Goal: Check status

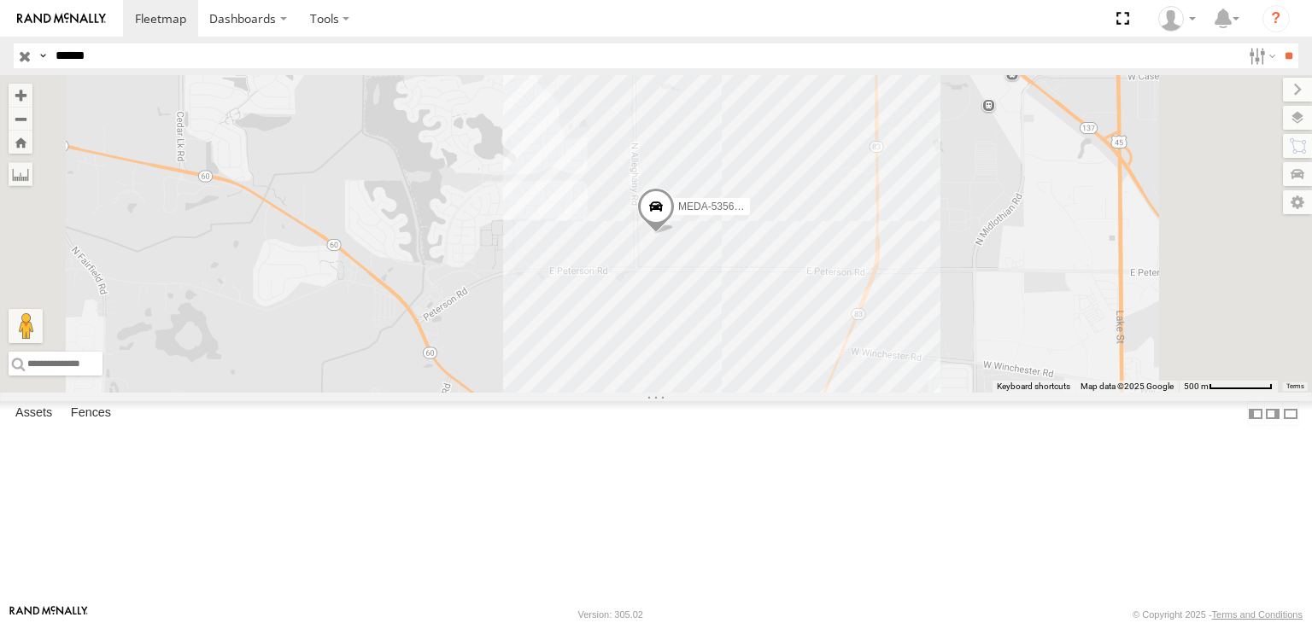
click at [104, 48] on input "******" at bounding box center [645, 56] width 1192 height 25
type input "*"
type input "******"
click at [1278, 44] on input "**" at bounding box center [1288, 56] width 20 height 25
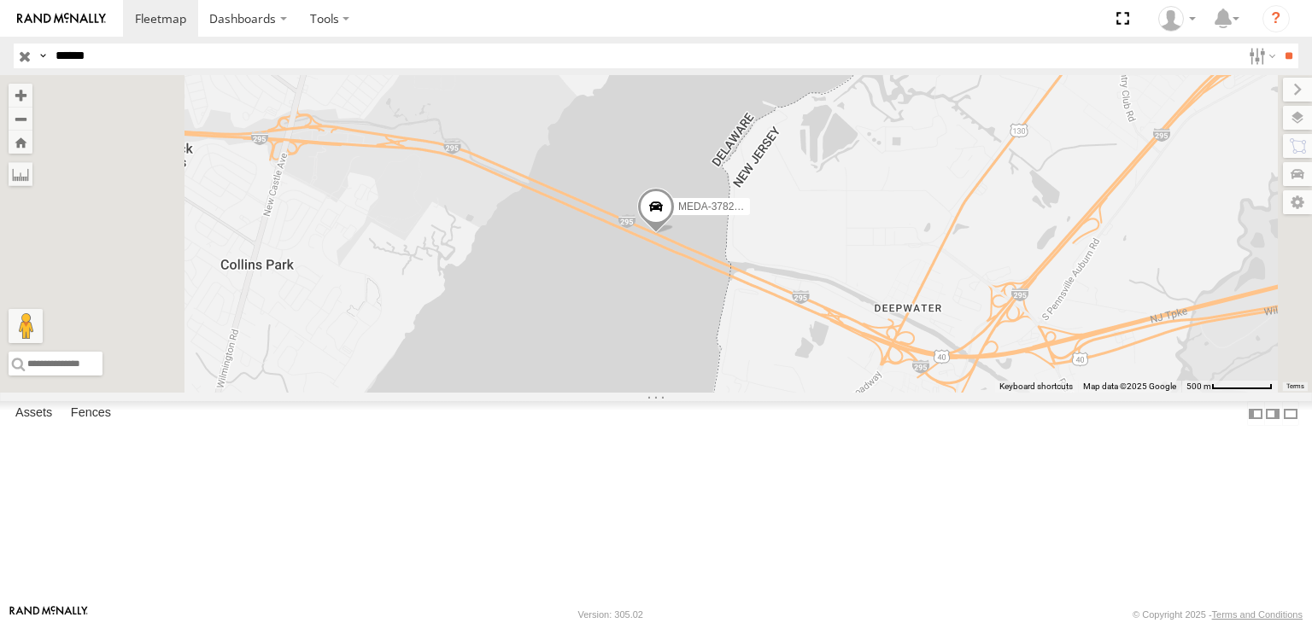
click at [0, 0] on div "MEDA-378274-Swing" at bounding box center [0, 0] width 0 height 0
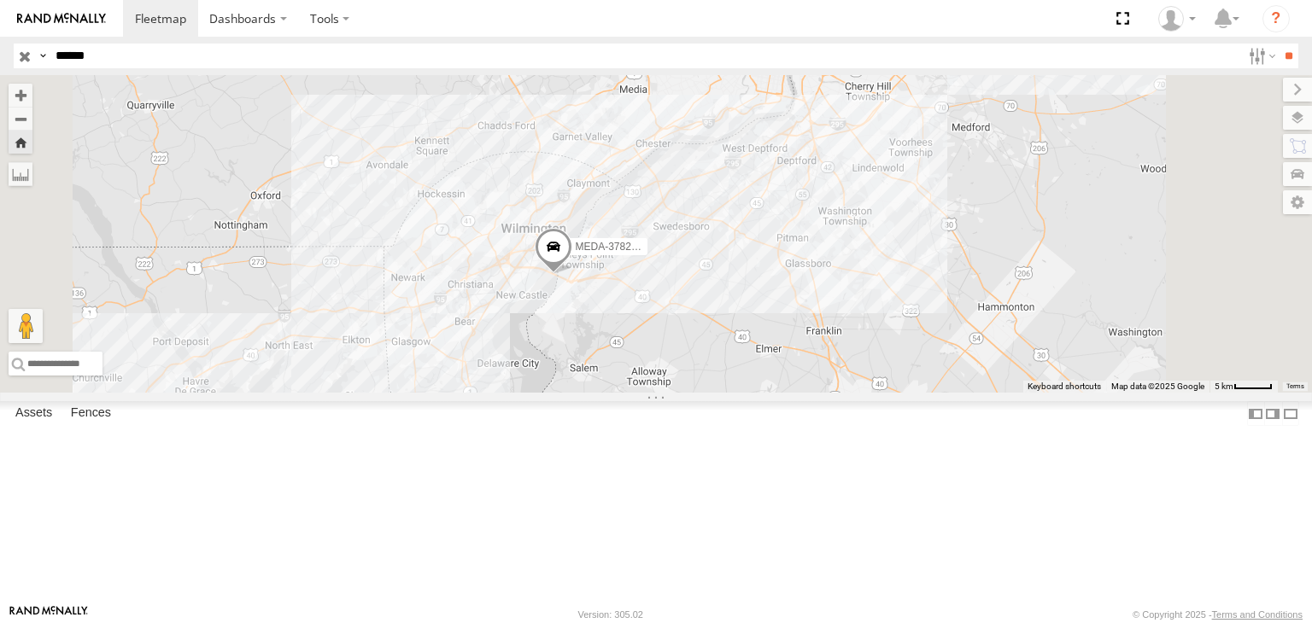
drag, startPoint x: 901, startPoint y: 272, endPoint x: 865, endPoint y: 328, distance: 66.8
click at [866, 329] on div "MEDA-378274-Swing" at bounding box center [656, 234] width 1312 height 318
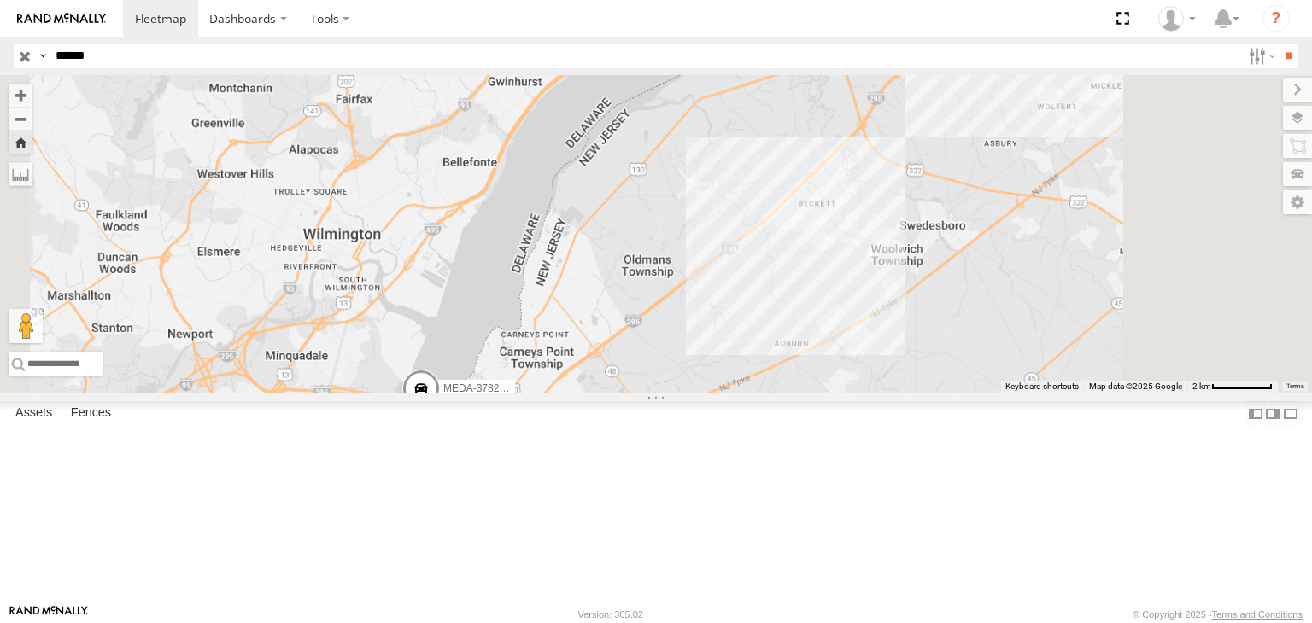
drag, startPoint x: 665, startPoint y: 462, endPoint x: 699, endPoint y: 355, distance: 112.1
click at [698, 356] on div "MEDA-378274-Swing" at bounding box center [656, 234] width 1312 height 318
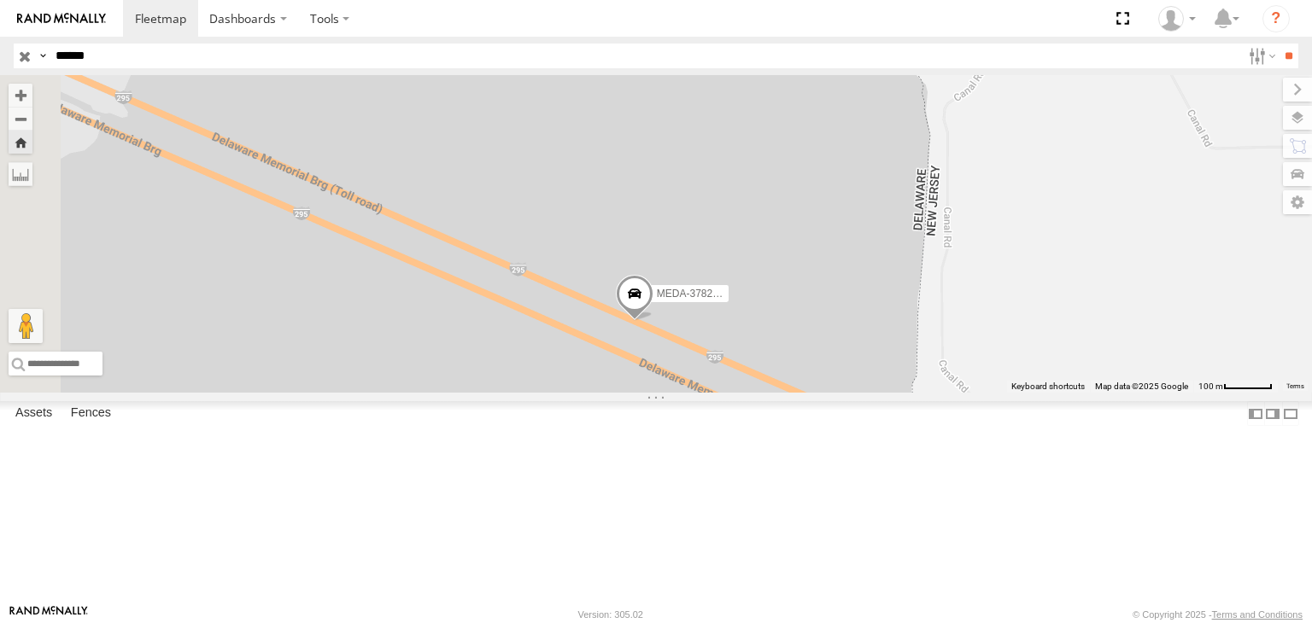
drag, startPoint x: 630, startPoint y: 479, endPoint x: 866, endPoint y: 400, distance: 248.4
click at [653, 321] on span at bounding box center [635, 298] width 38 height 46
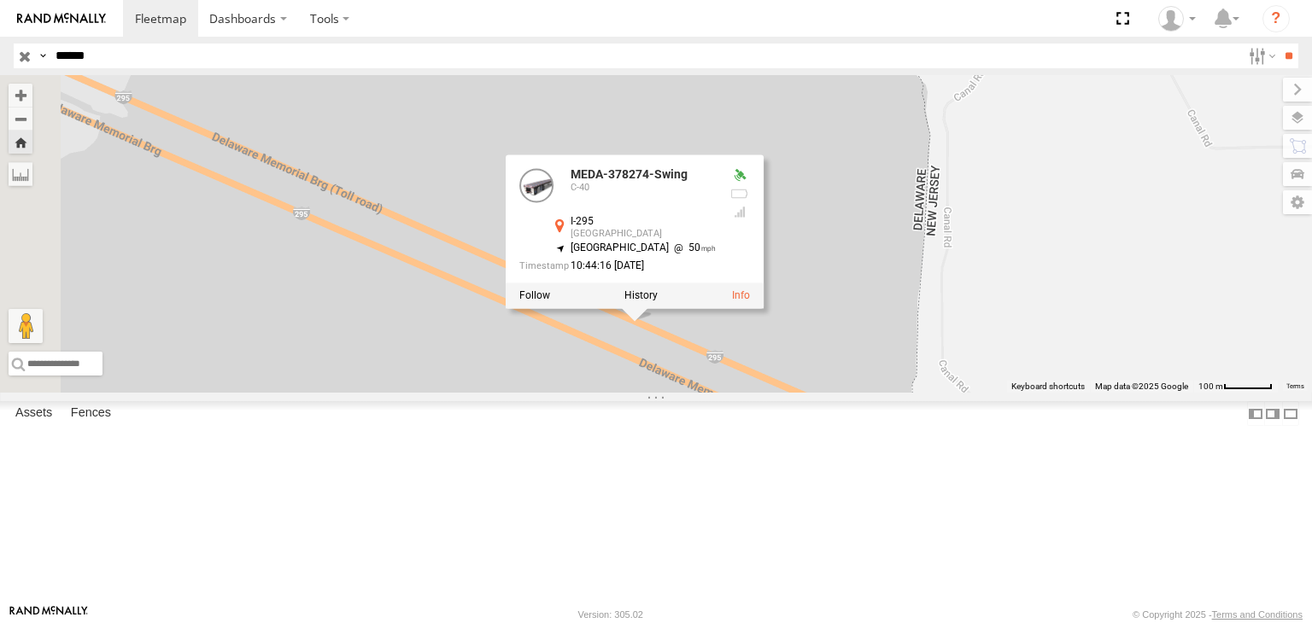
click at [828, 393] on div "MEDA-378274-Swing MEDA-378274-Swing C-40 I-295 New Castle 39.68848 , -75.51659 …" at bounding box center [656, 234] width 1312 height 318
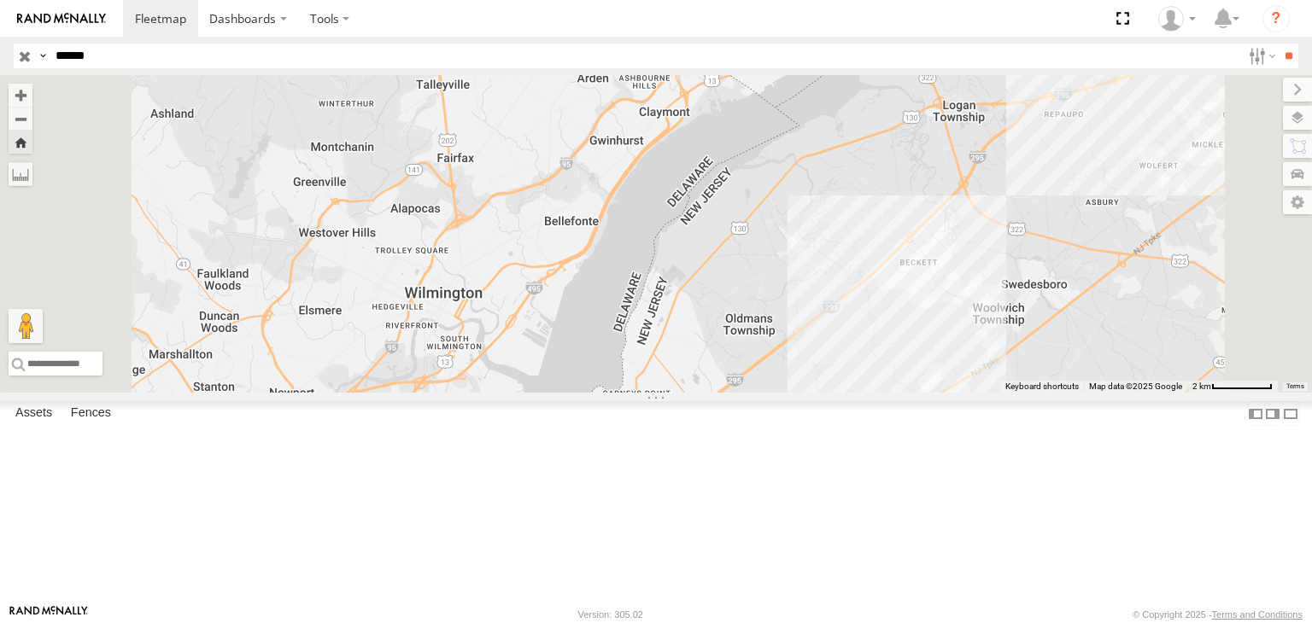
drag, startPoint x: 827, startPoint y: 389, endPoint x: 799, endPoint y: 454, distance: 71.2
click at [803, 393] on div "MEDA-378274-Swing" at bounding box center [656, 234] width 1312 height 318
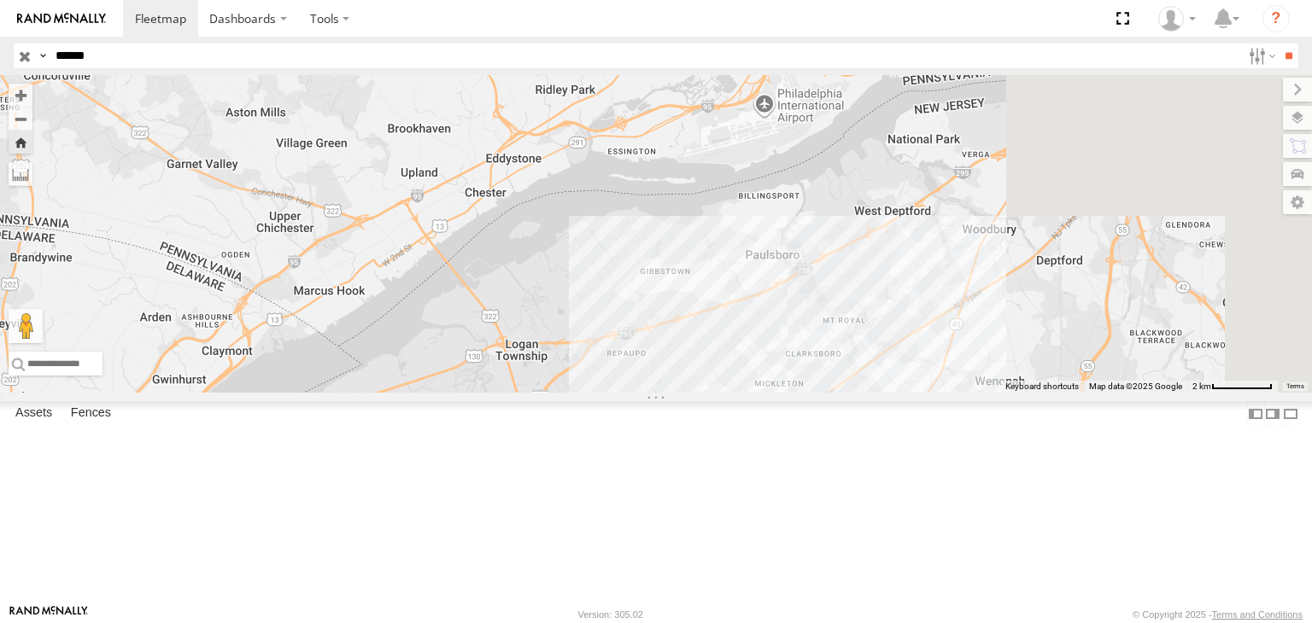
drag, startPoint x: 961, startPoint y: 353, endPoint x: 565, endPoint y: 446, distance: 406.1
click at [565, 393] on div "MEDA-378274-Swing" at bounding box center [656, 234] width 1312 height 318
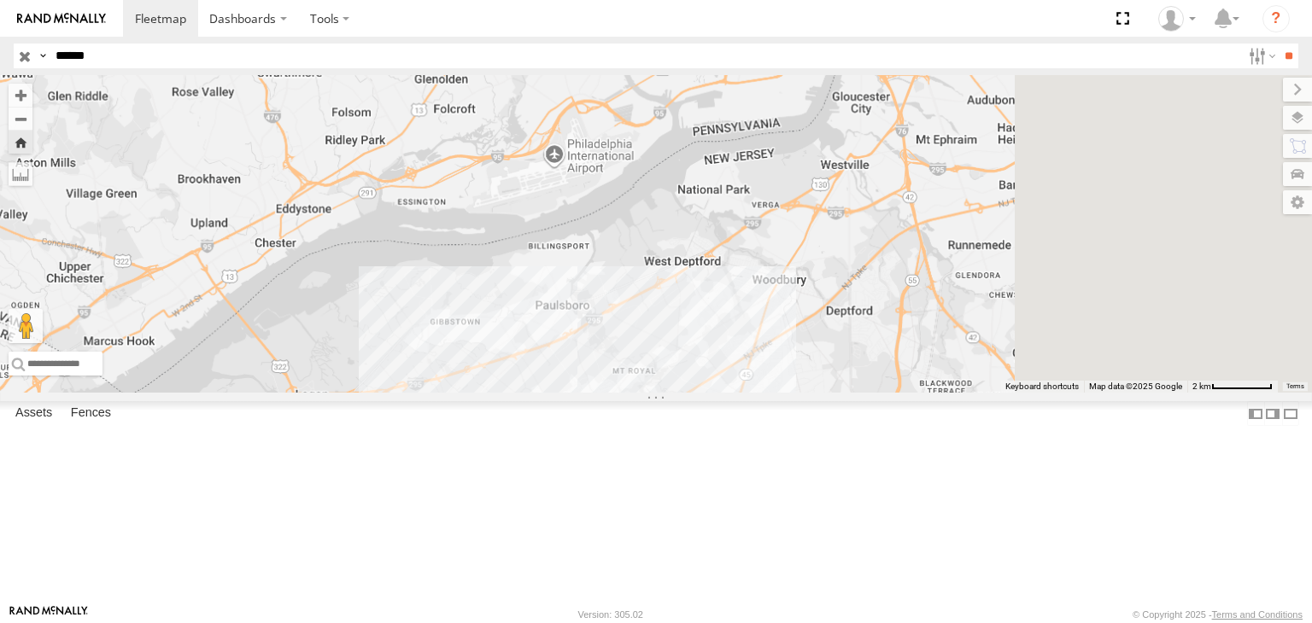
drag, startPoint x: 787, startPoint y: 329, endPoint x: 484, endPoint y: 379, distance: 307.3
click at [492, 378] on div "MEDA-378274-Swing" at bounding box center [656, 234] width 1312 height 318
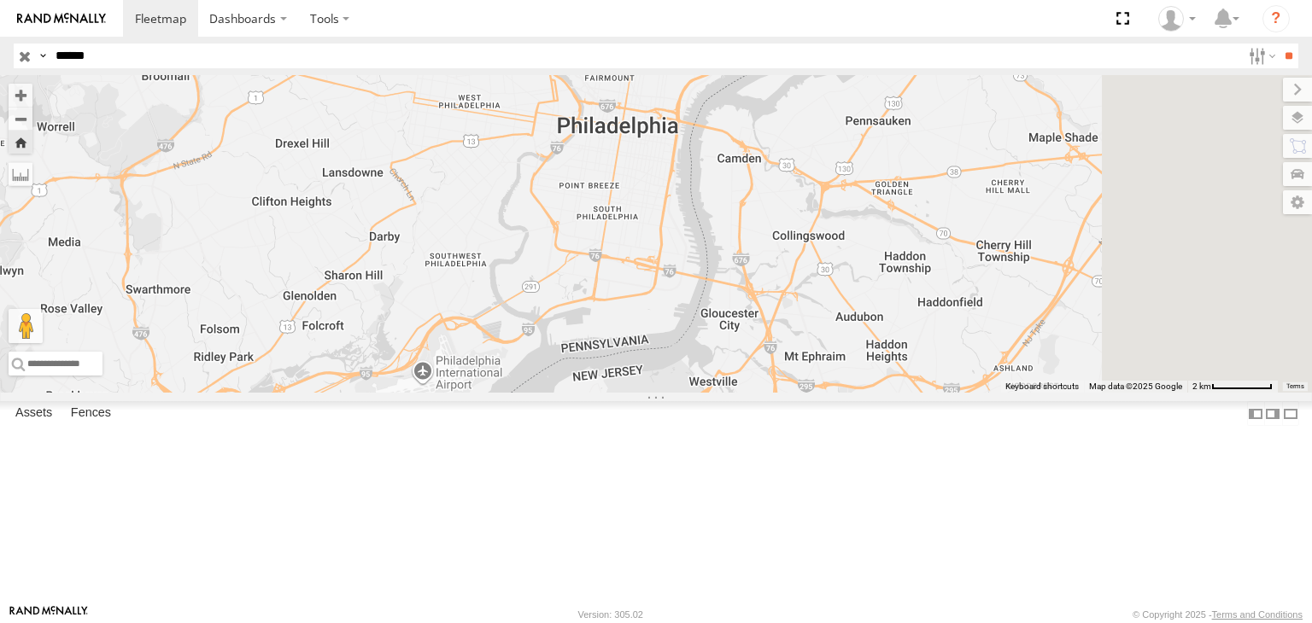
drag, startPoint x: 838, startPoint y: 353, endPoint x: 816, endPoint y: 482, distance: 131.5
click at [817, 393] on div "MEDA-378274-Swing" at bounding box center [656, 234] width 1312 height 318
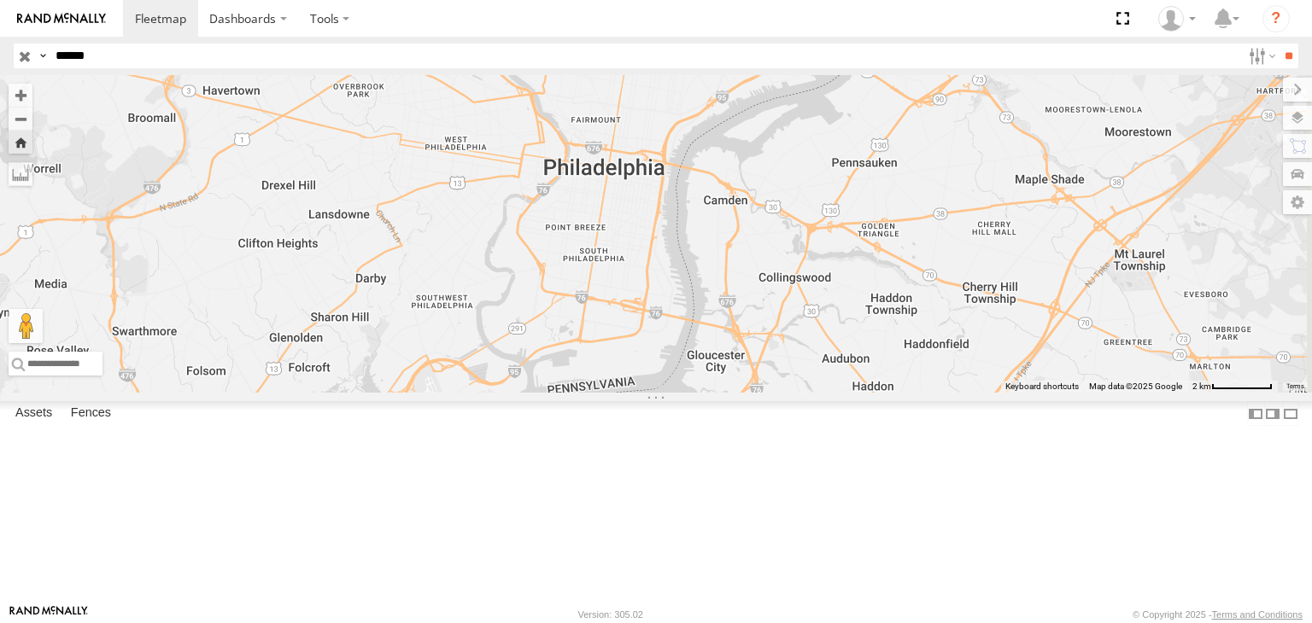
drag, startPoint x: 700, startPoint y: 476, endPoint x: 1145, endPoint y: 79, distance: 595.7
click at [1139, 84] on div "MEDA-378274-Swing" at bounding box center [656, 234] width 1312 height 318
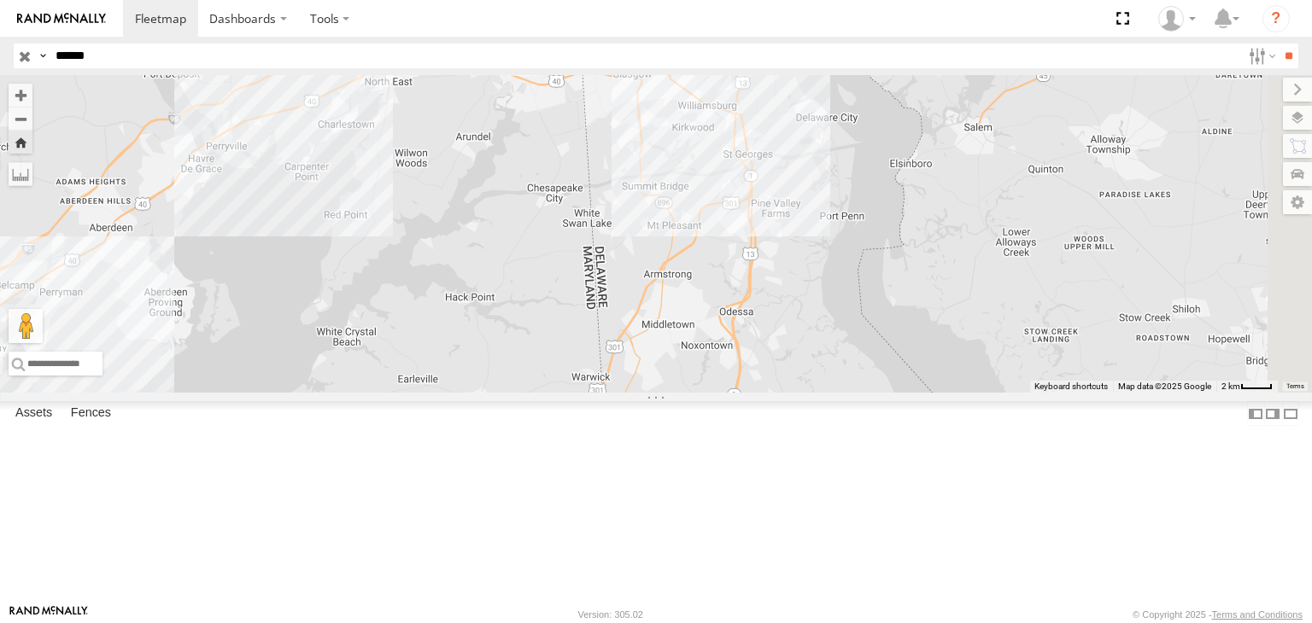
drag, startPoint x: 952, startPoint y: 272, endPoint x: 932, endPoint y: 264, distance: 22.2
click at [932, 266] on div "MEDA-378274-Swing" at bounding box center [656, 234] width 1312 height 318
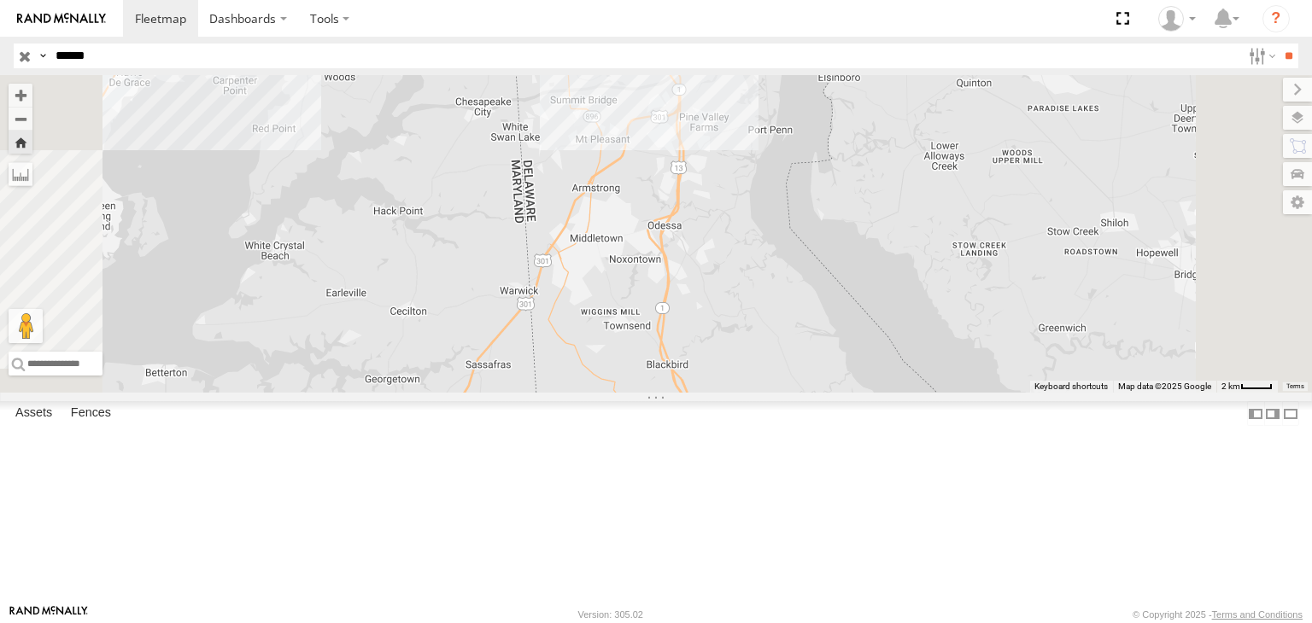
drag, startPoint x: 965, startPoint y: 297, endPoint x: 949, endPoint y: 360, distance: 65.0
click at [953, 356] on div "MEDA-378274-Swing" at bounding box center [656, 234] width 1312 height 318
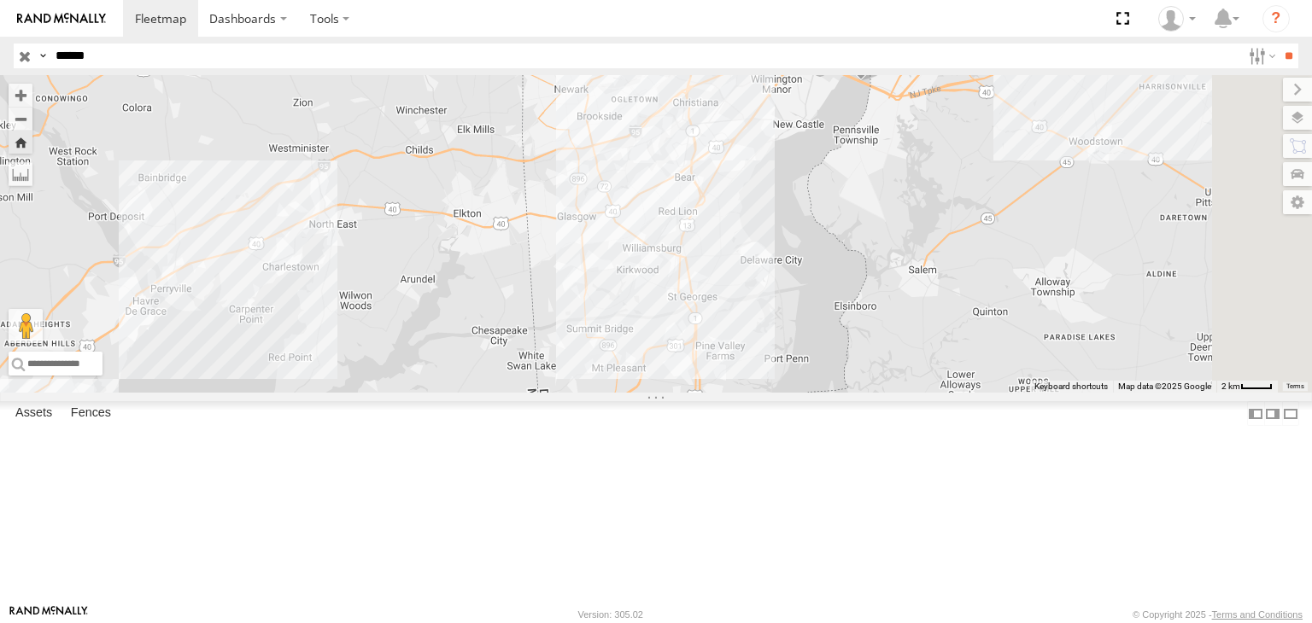
drag, startPoint x: 1084, startPoint y: 253, endPoint x: 973, endPoint y: 342, distance: 142.7
click at [973, 342] on div "MEDA-378274-Swing" at bounding box center [656, 234] width 1312 height 318
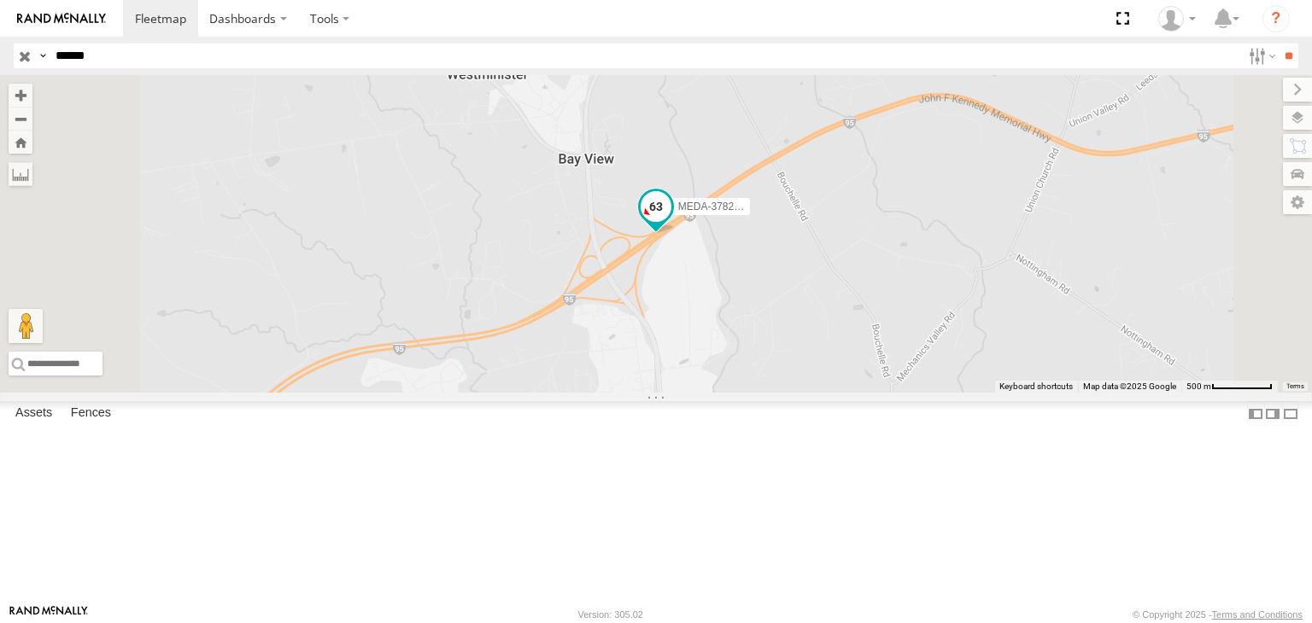
click at [671, 222] on span at bounding box center [655, 206] width 31 height 31
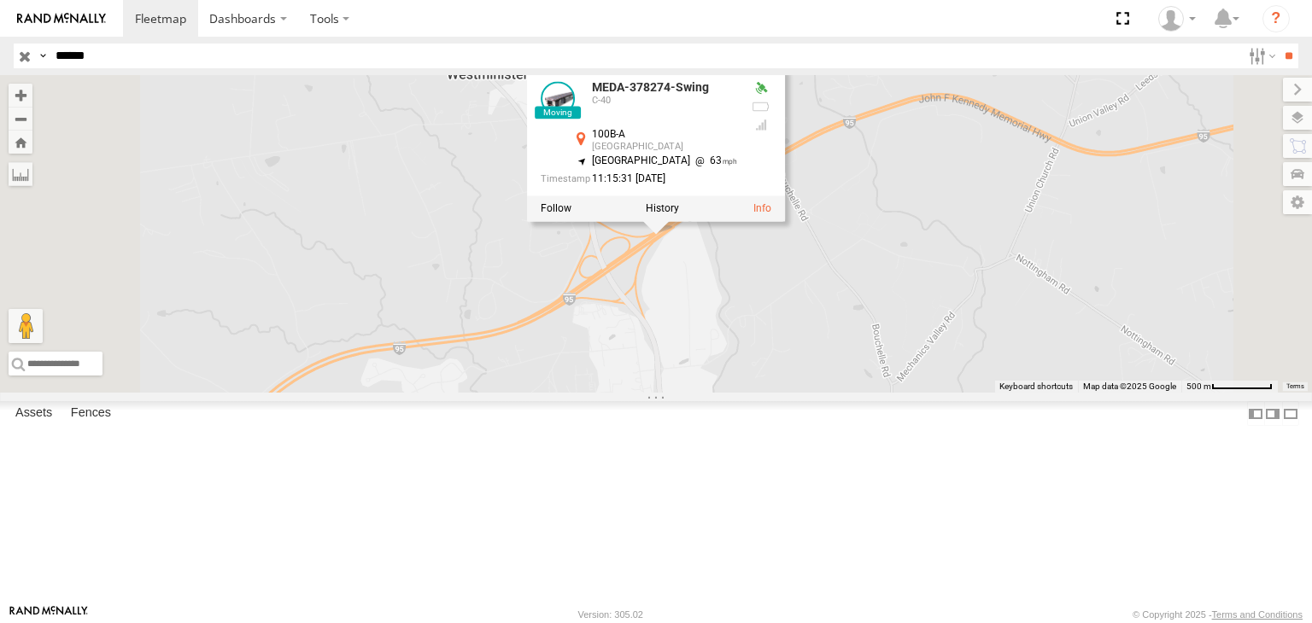
click at [851, 377] on div "MEDA-378274-Swing MEDA-378274-Swing C-40 100B-A North East 39.63497 , -75.95159…" at bounding box center [656, 234] width 1312 height 318
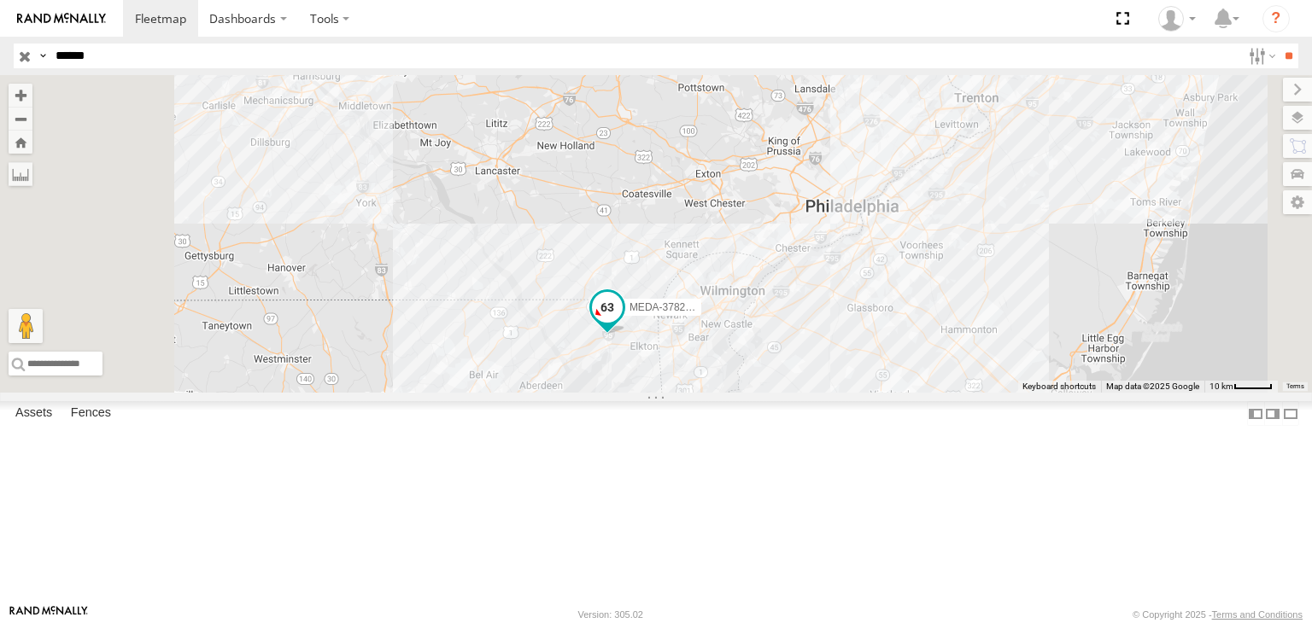
click at [727, 313] on span "MEDA-378274-Swing" at bounding box center [678, 307] width 98 height 12
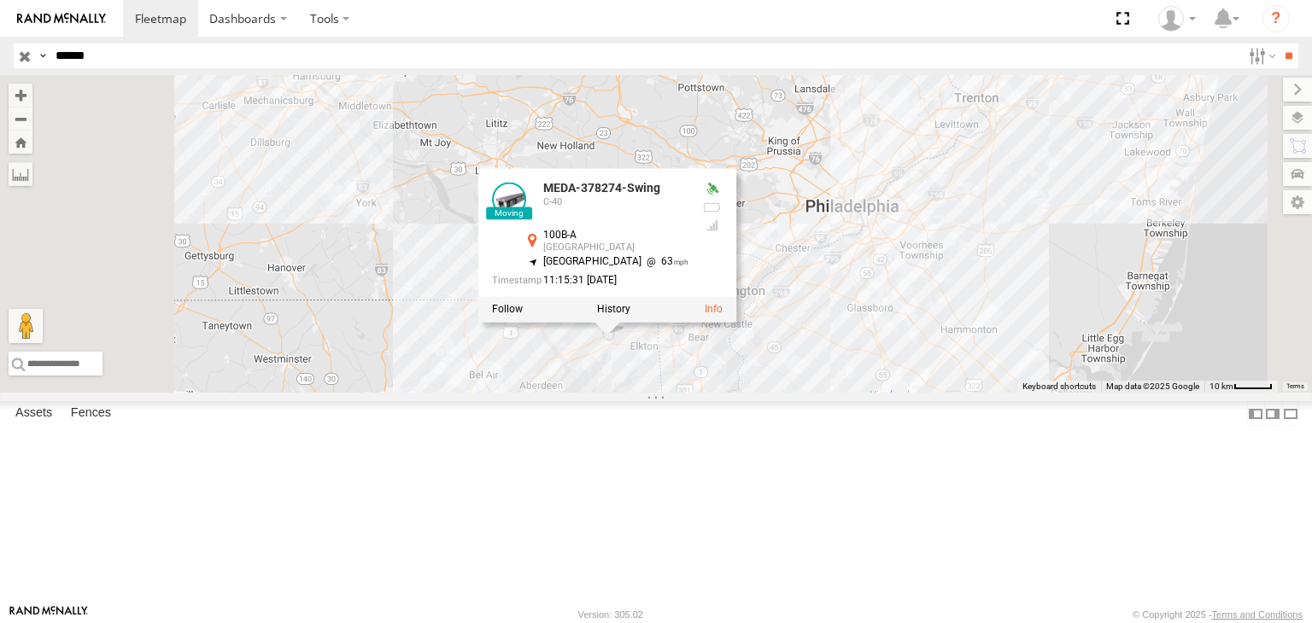
click at [768, 393] on div "MEDA-378274-Swing MEDA-378274-Swing C-40 100B-A North East 39.63497 , -75.95159…" at bounding box center [656, 234] width 1312 height 318
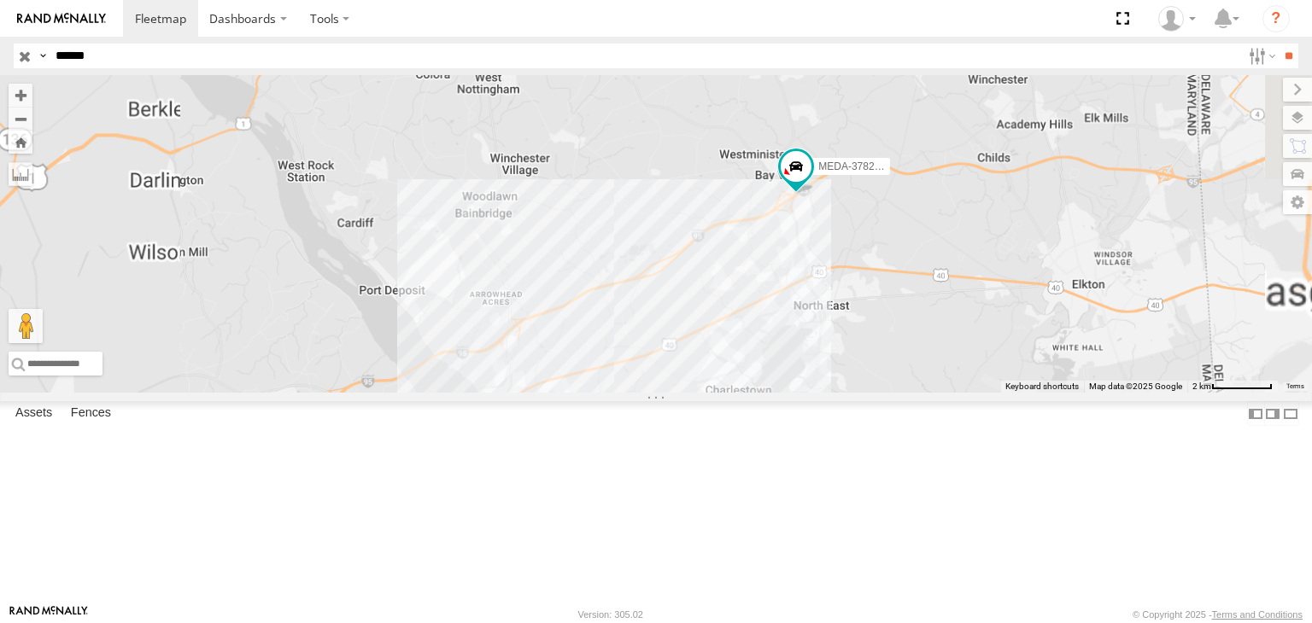
drag, startPoint x: 1046, startPoint y: 413, endPoint x: 1008, endPoint y: 496, distance: 91.3
click at [1010, 393] on div "MEDA-378274-Swing" at bounding box center [656, 234] width 1312 height 318
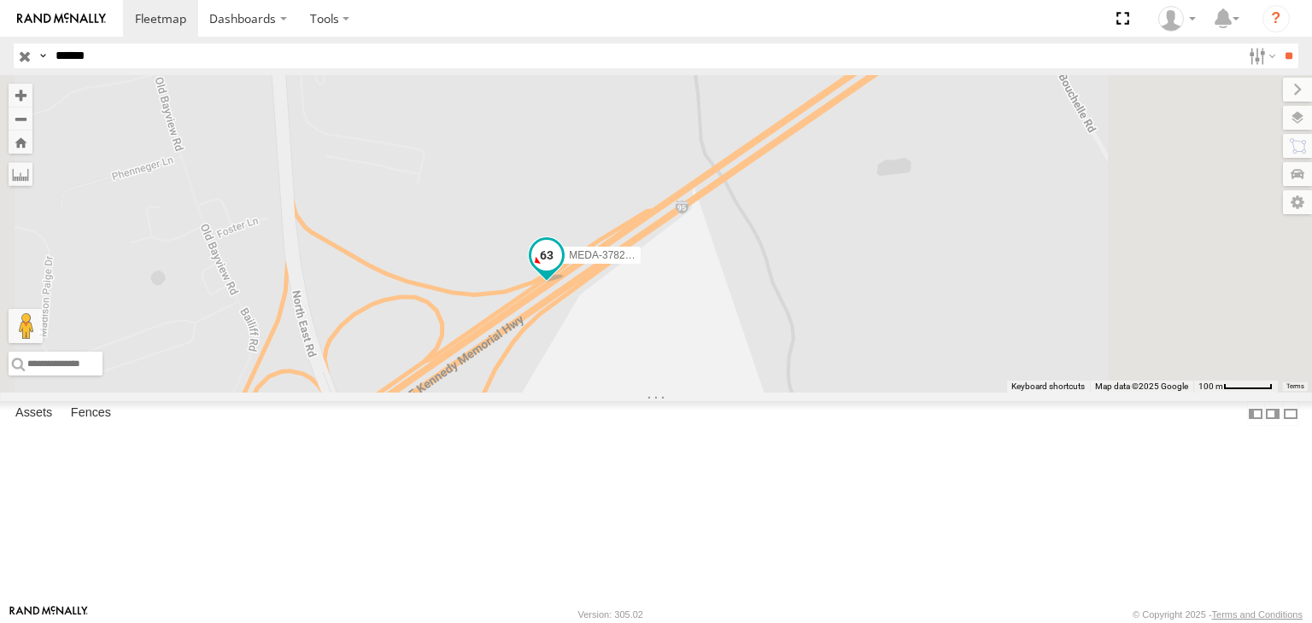
click at [562, 272] on span at bounding box center [546, 256] width 31 height 31
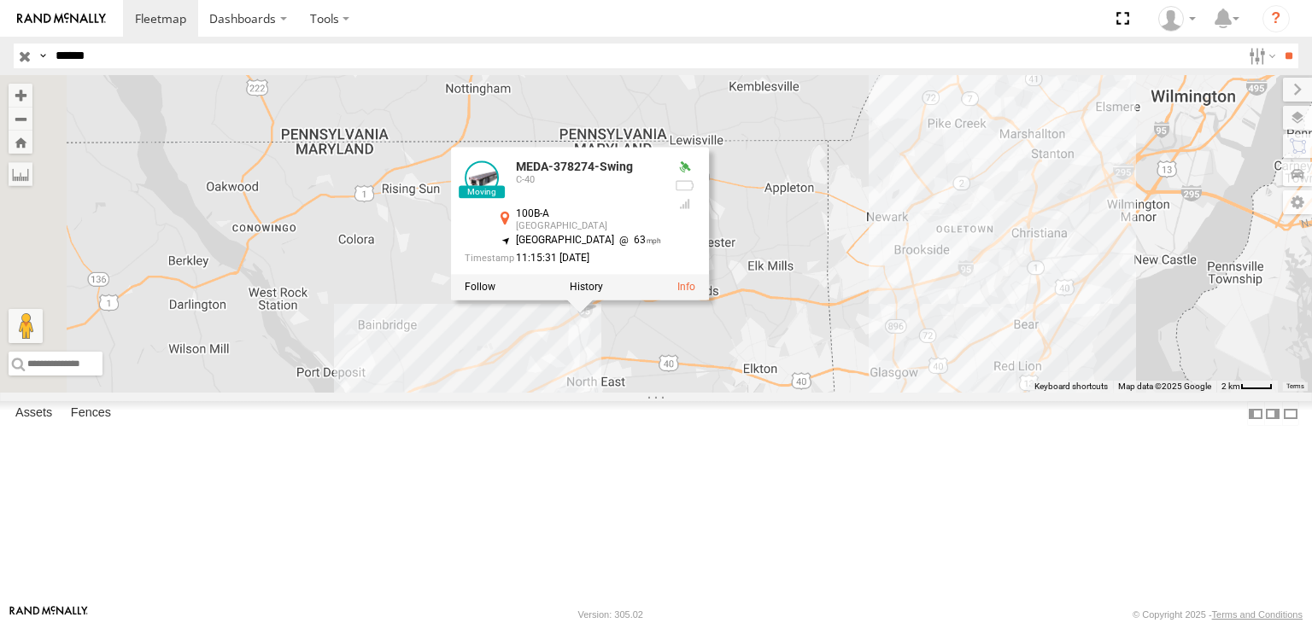
click at [824, 393] on div "MEDA-378274-Swing MEDA-378274-Swing C-40 100B-A North East 39.63497 , -75.95159…" at bounding box center [656, 234] width 1312 height 318
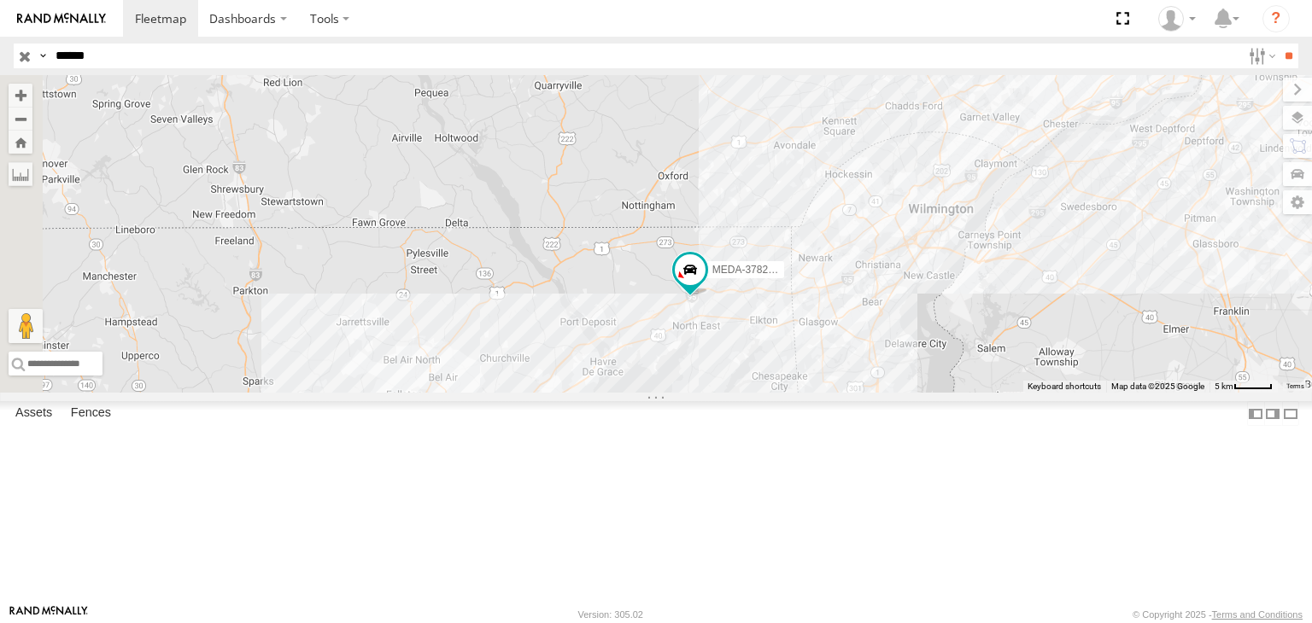
drag, startPoint x: 747, startPoint y: 504, endPoint x: 866, endPoint y: 469, distance: 123.7
click at [862, 393] on div "MEDA-378274-Swing" at bounding box center [656, 234] width 1312 height 318
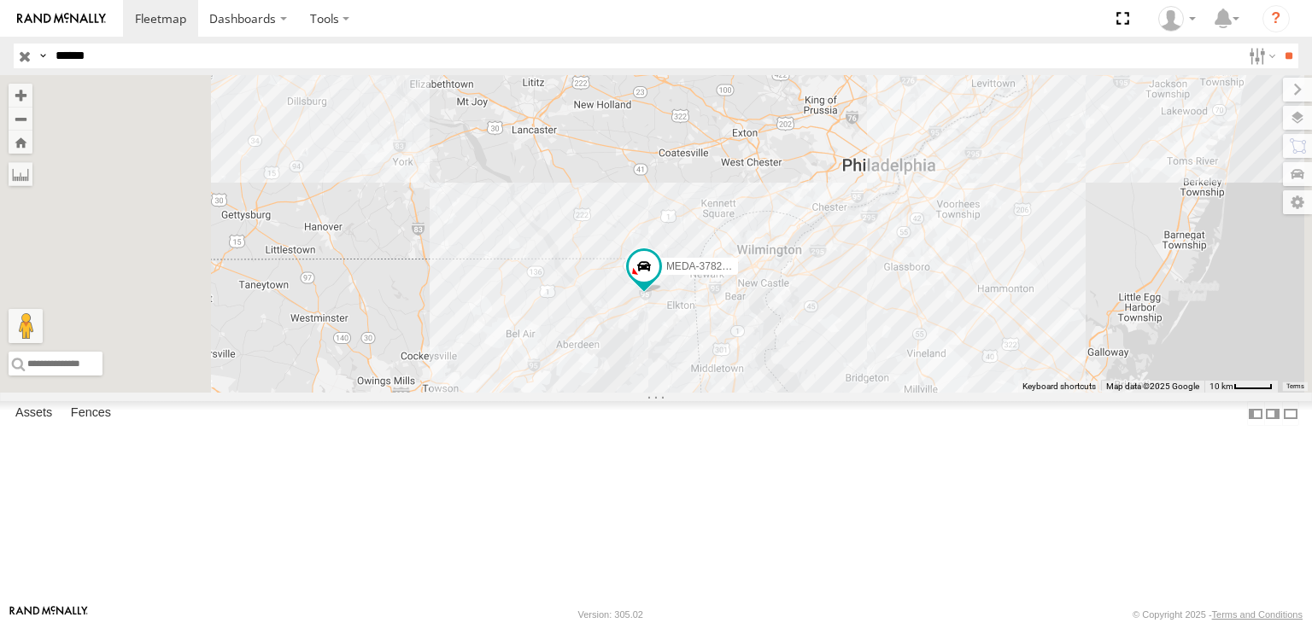
drag, startPoint x: 844, startPoint y: 467, endPoint x: 850, endPoint y: 431, distance: 36.2
click at [850, 393] on div "MEDA-378274-Swing" at bounding box center [656, 234] width 1312 height 318
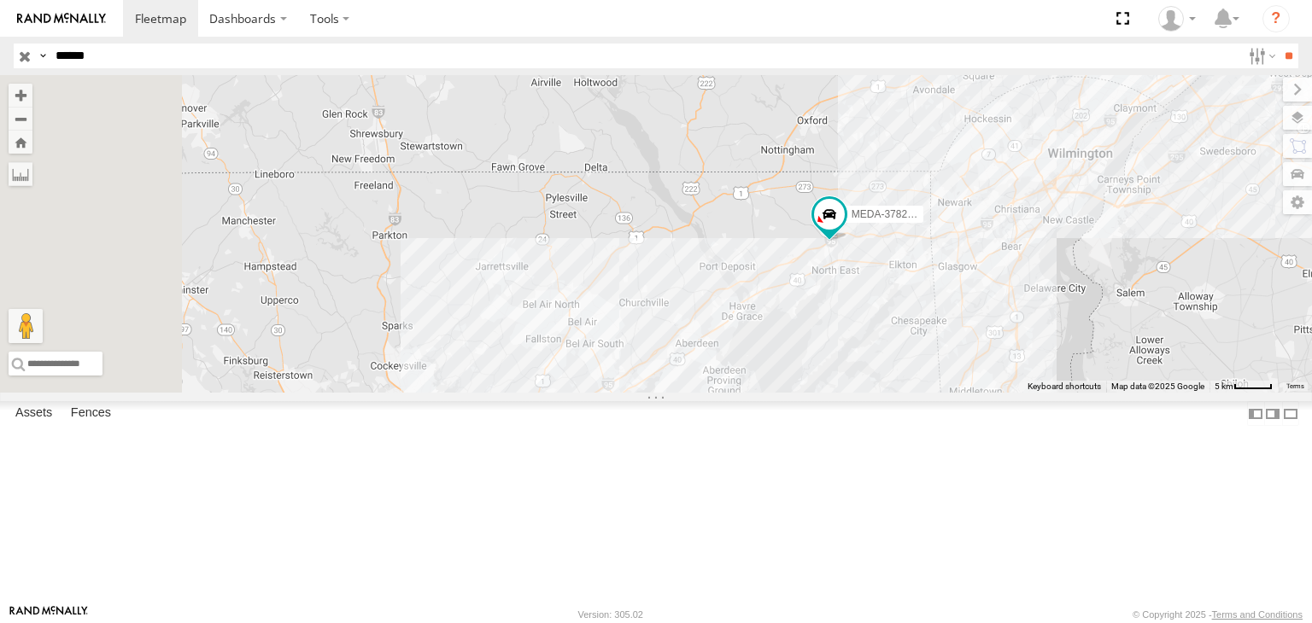
drag, startPoint x: 823, startPoint y: 459, endPoint x: 1010, endPoint y: 421, distance: 190.9
click at [1010, 393] on div "MEDA-378274-Swing" at bounding box center [656, 234] width 1312 height 318
